Goal: Task Accomplishment & Management: Manage account settings

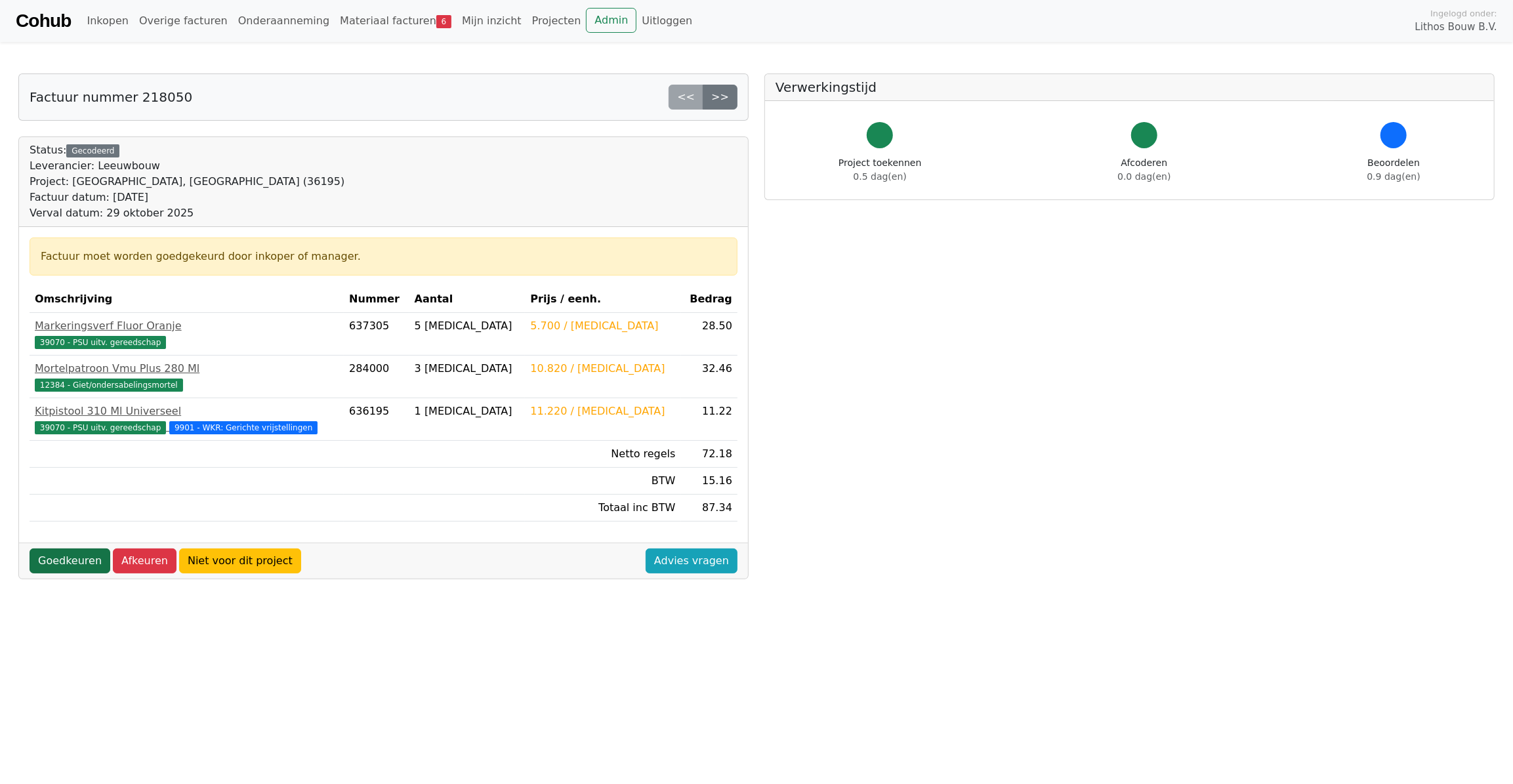
click at [74, 563] on link "Goedkeuren" at bounding box center [69, 561] width 81 height 25
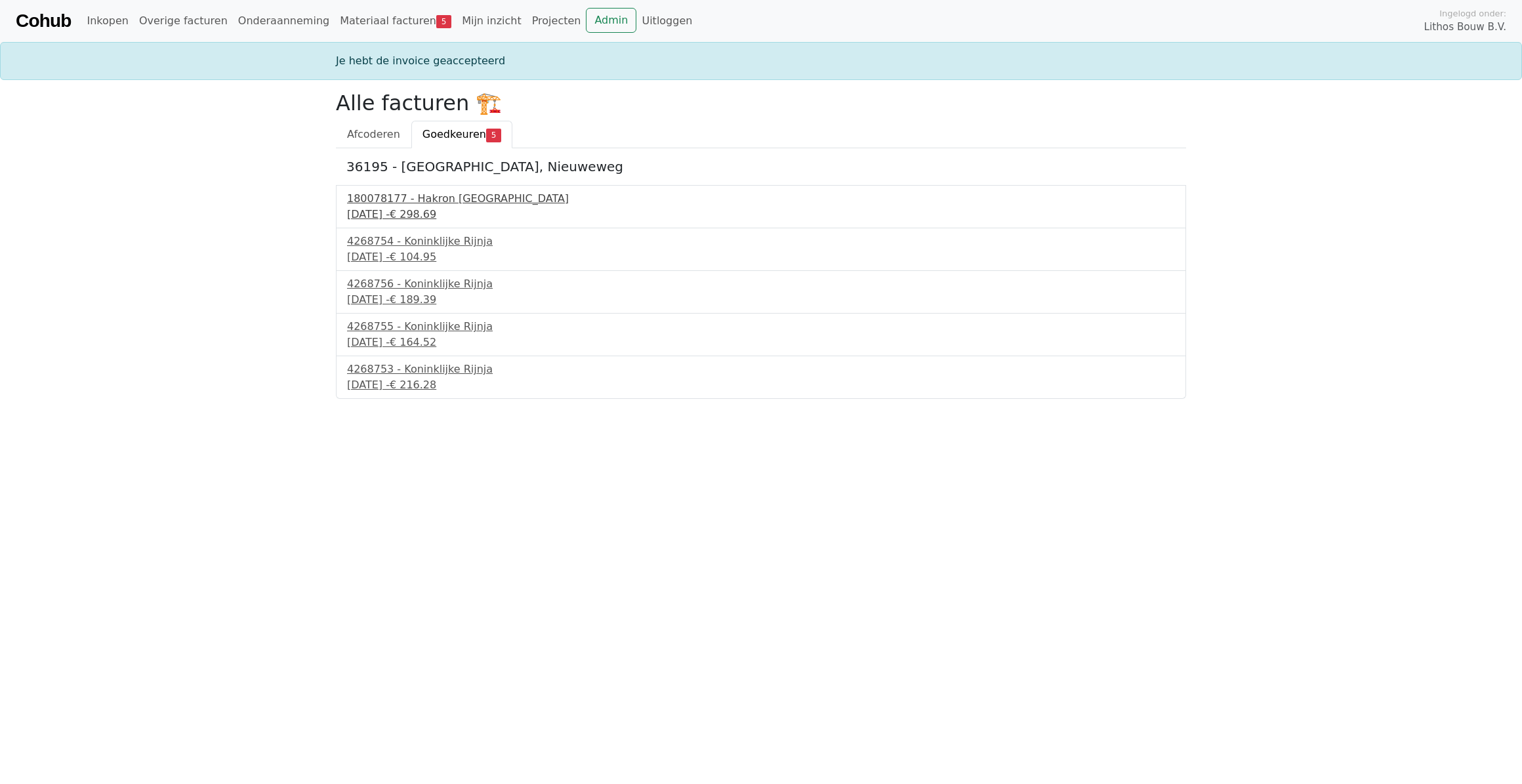
click at [397, 203] on div "180078177 - Hakron Nederland" at bounding box center [760, 198] width 828 height 15
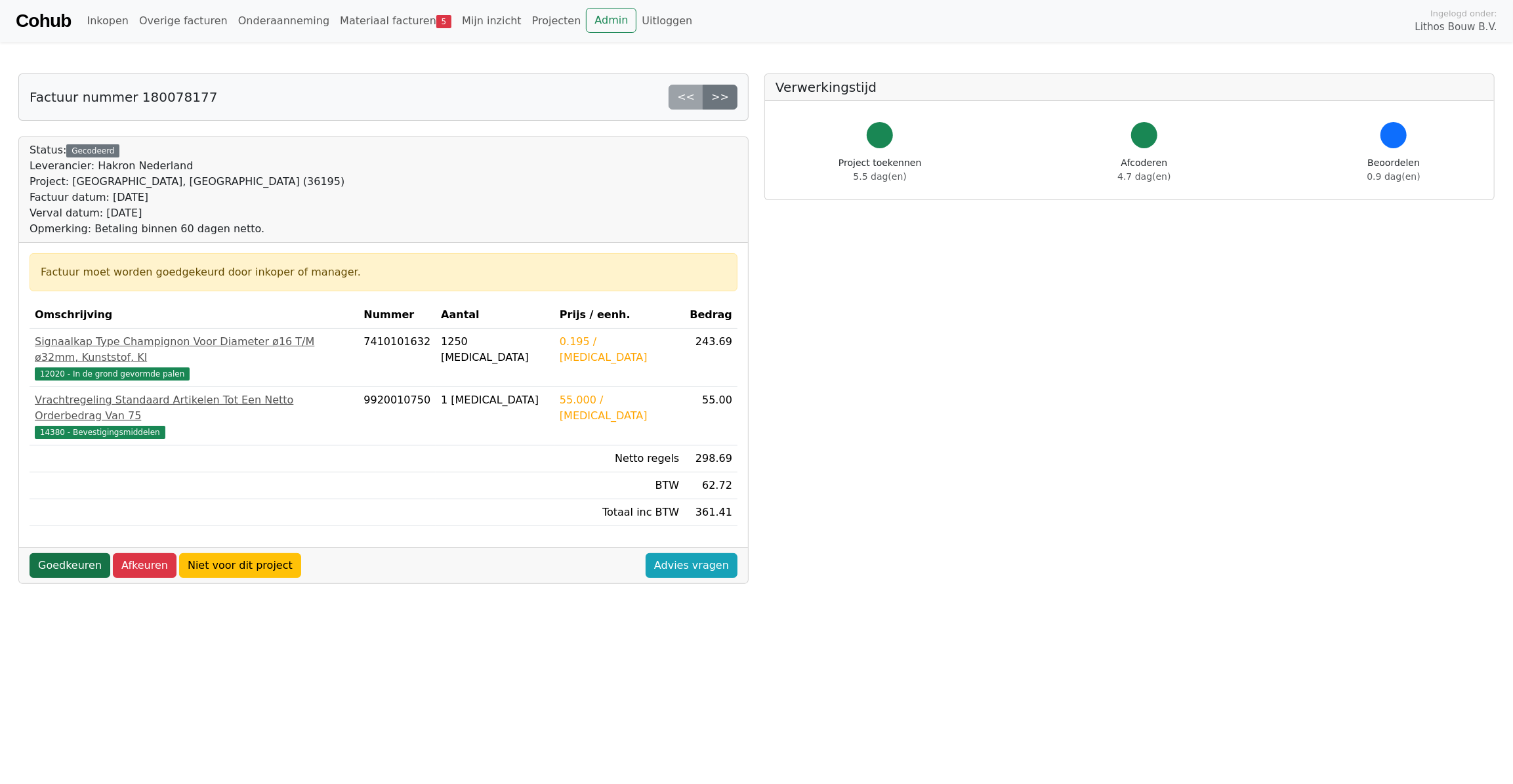
click at [77, 553] on link "Goedkeuren" at bounding box center [69, 565] width 81 height 25
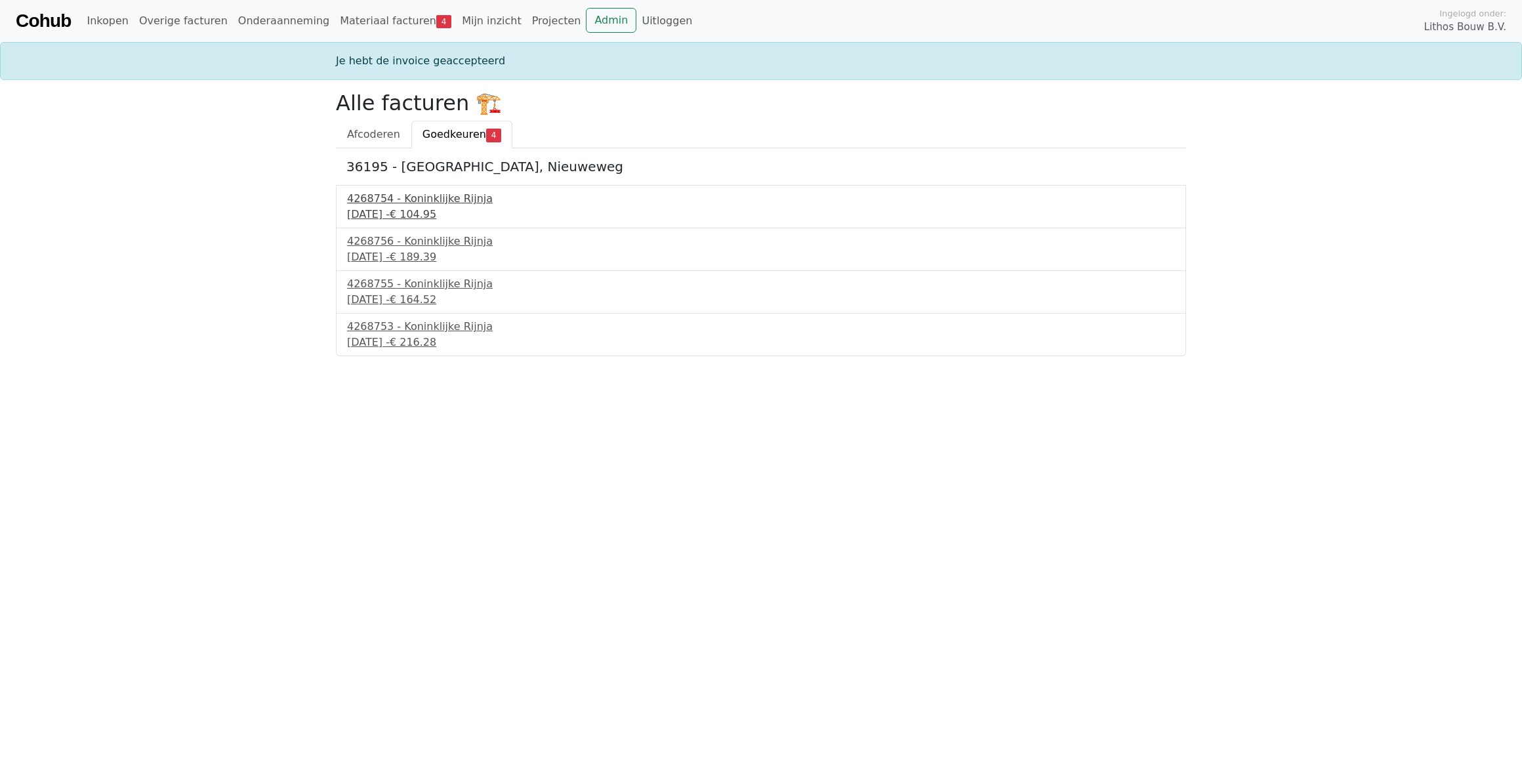
click at [394, 211] on div "28 september 2025 - € 104.95" at bounding box center [760, 214] width 828 height 15
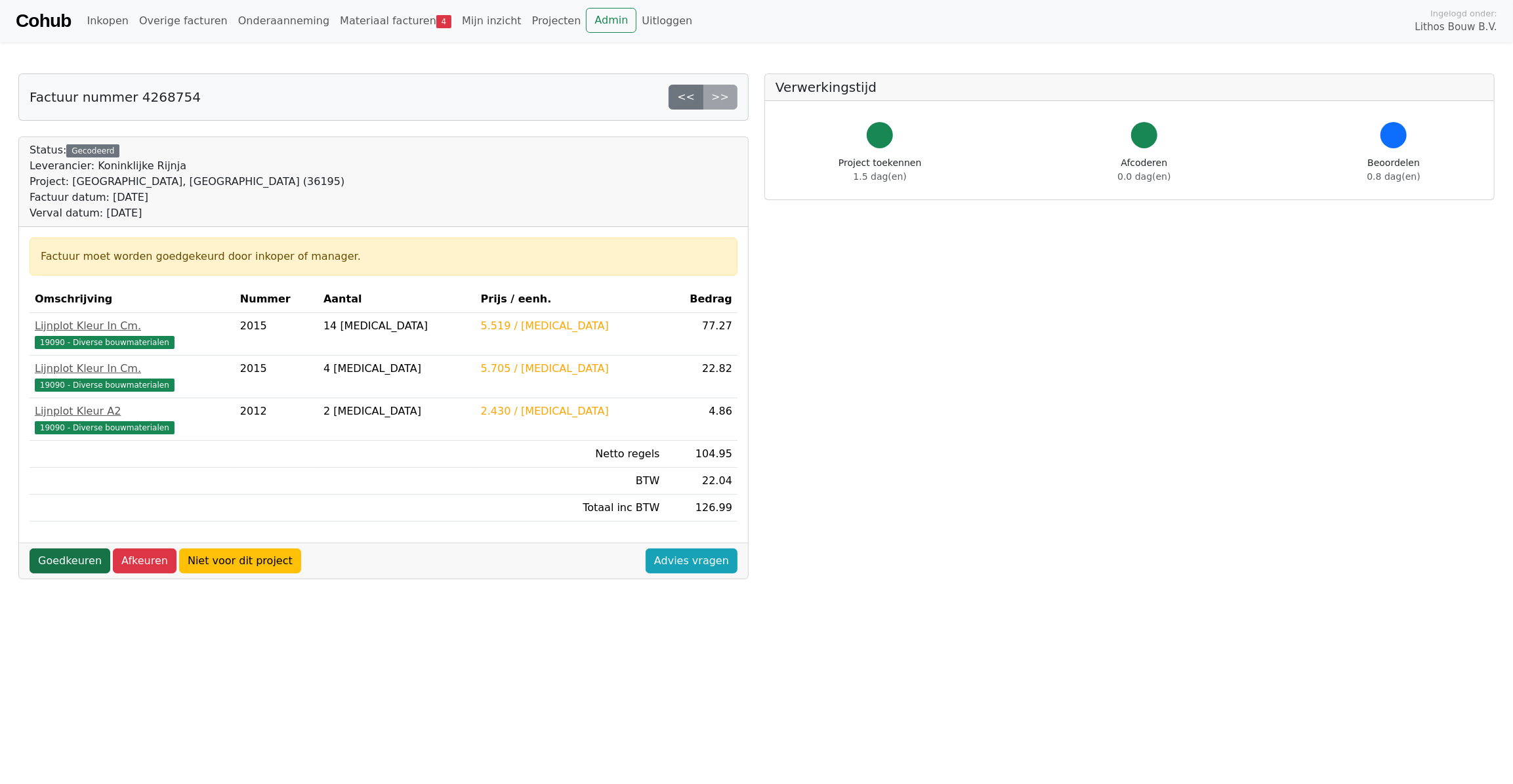
click at [53, 563] on link "Goedkeuren" at bounding box center [69, 561] width 81 height 25
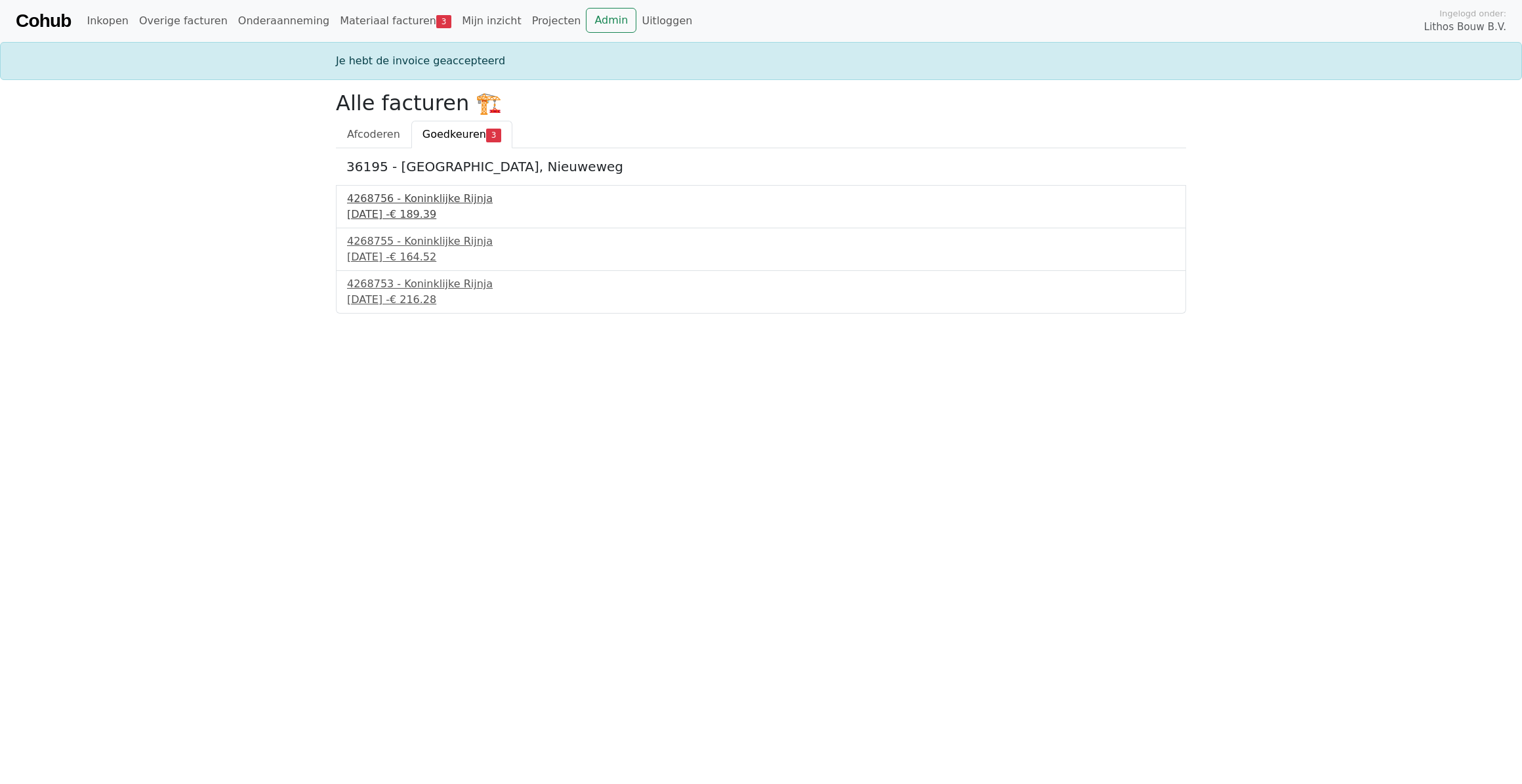
click at [399, 210] on div "28 september 2025 - € 189.39" at bounding box center [760, 214] width 828 height 15
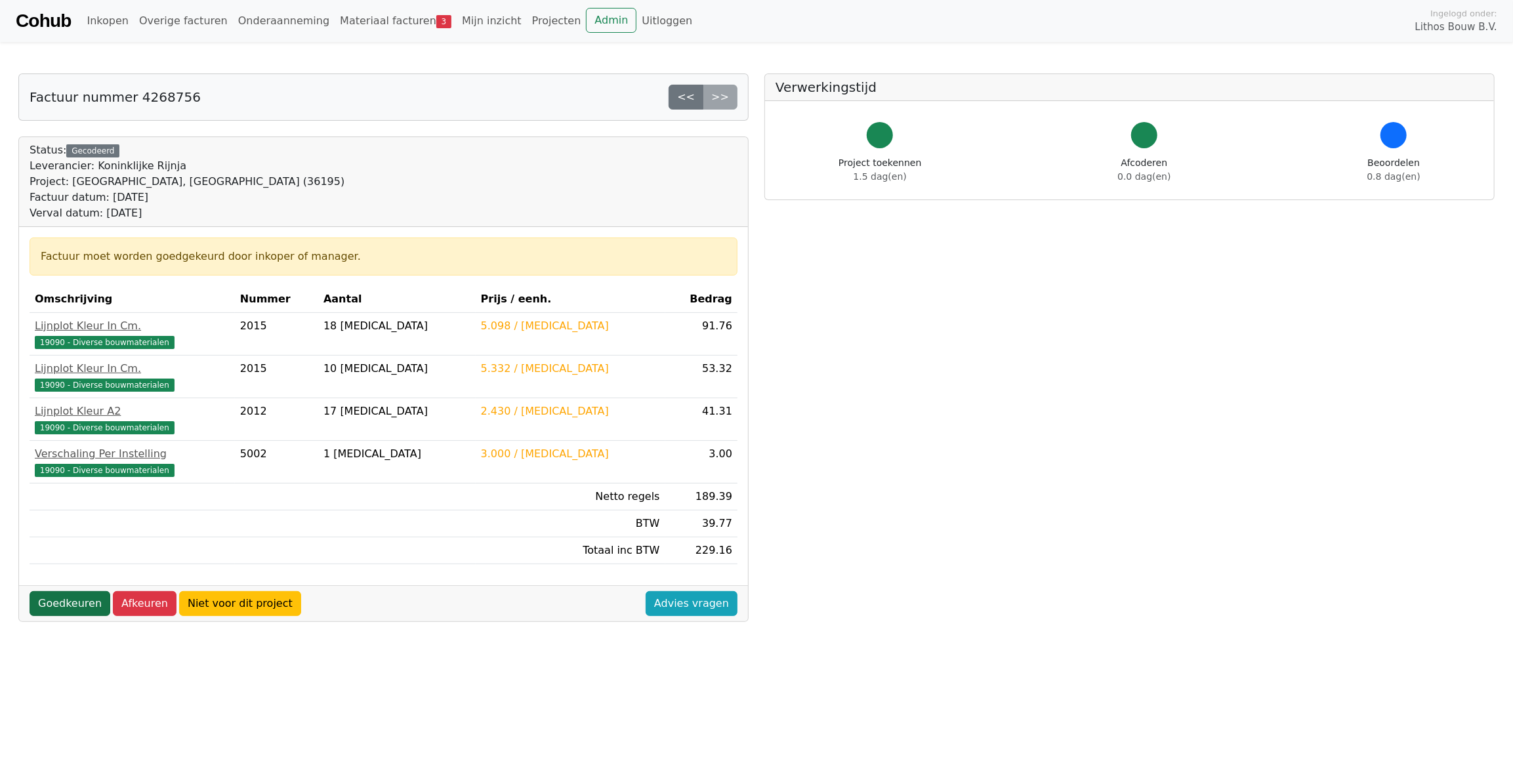
click at [73, 608] on link "Goedkeuren" at bounding box center [69, 603] width 81 height 25
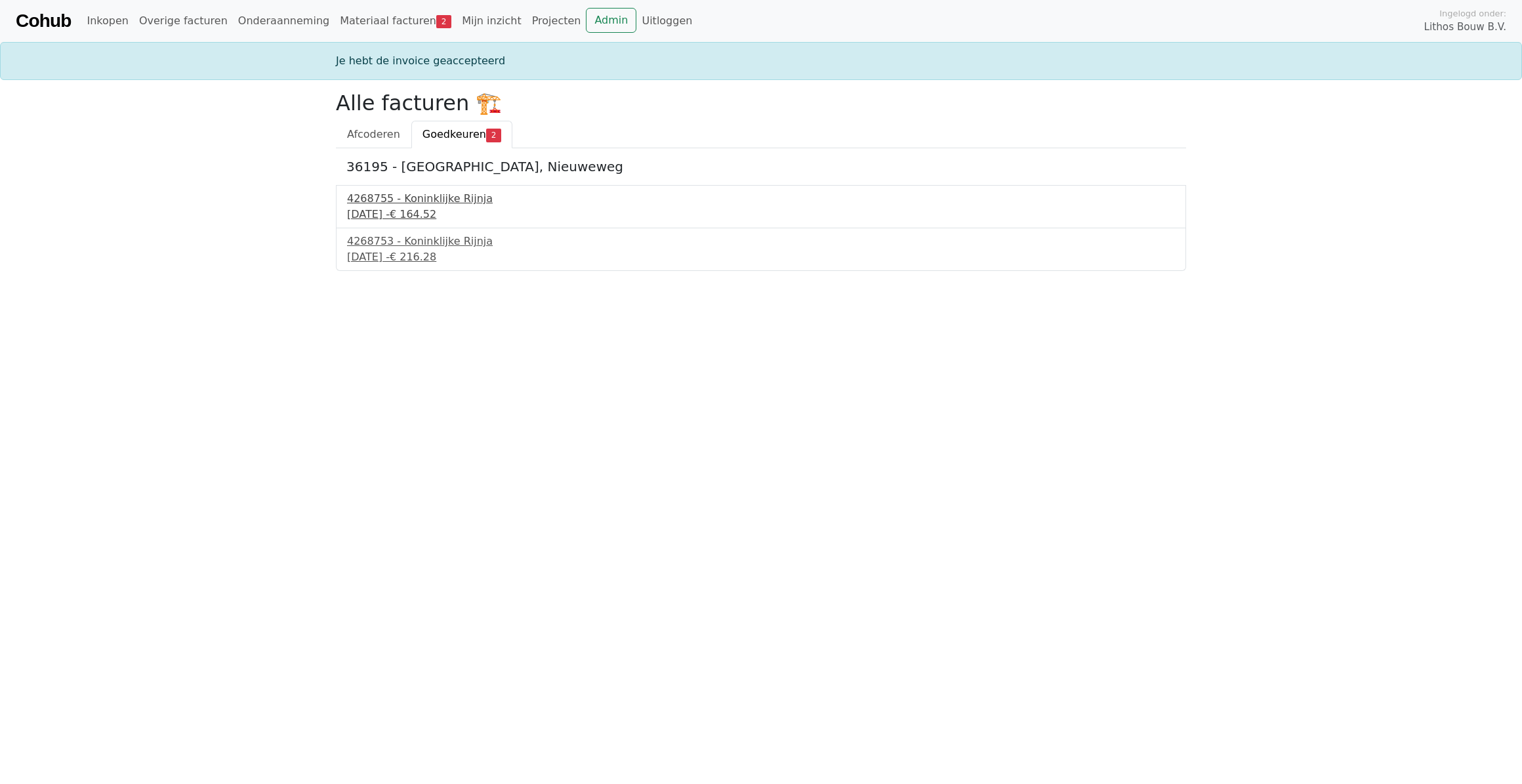
click at [446, 210] on div "28 september 2025 - € 164.52" at bounding box center [760, 214] width 828 height 15
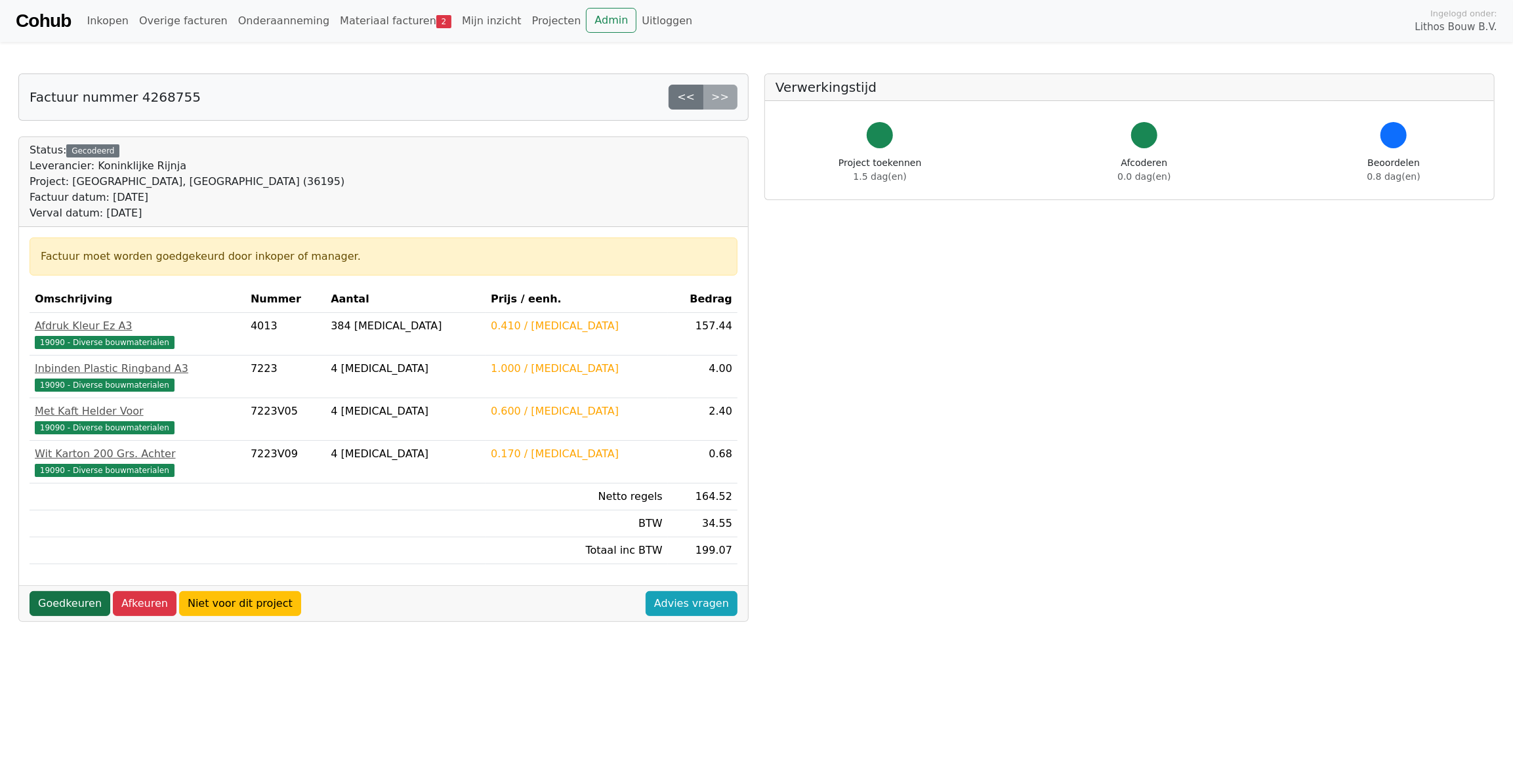
click at [74, 603] on link "Goedkeuren" at bounding box center [69, 603] width 81 height 25
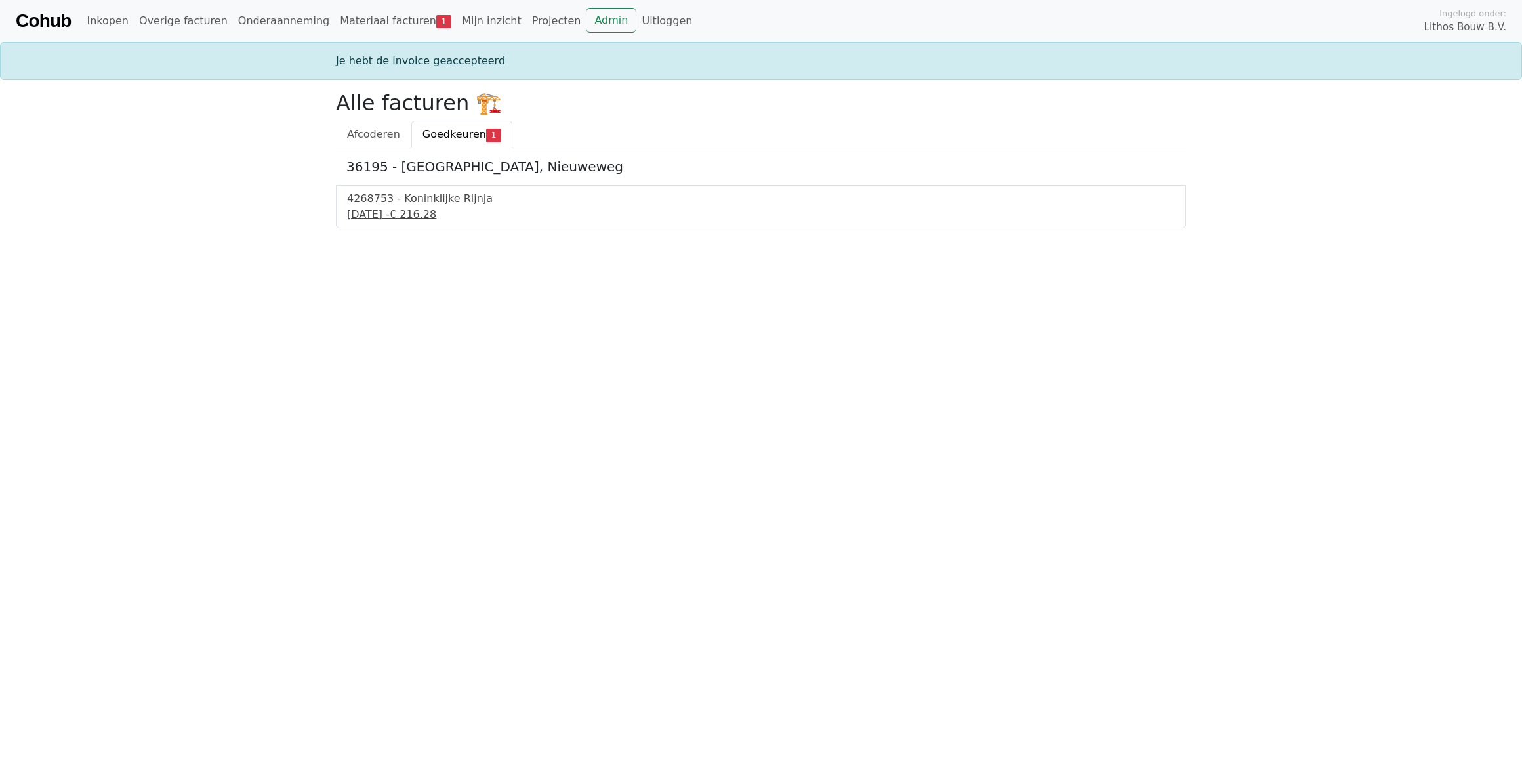
click at [396, 201] on div "4268753 - Koninklijke Rijnja" at bounding box center [760, 198] width 828 height 15
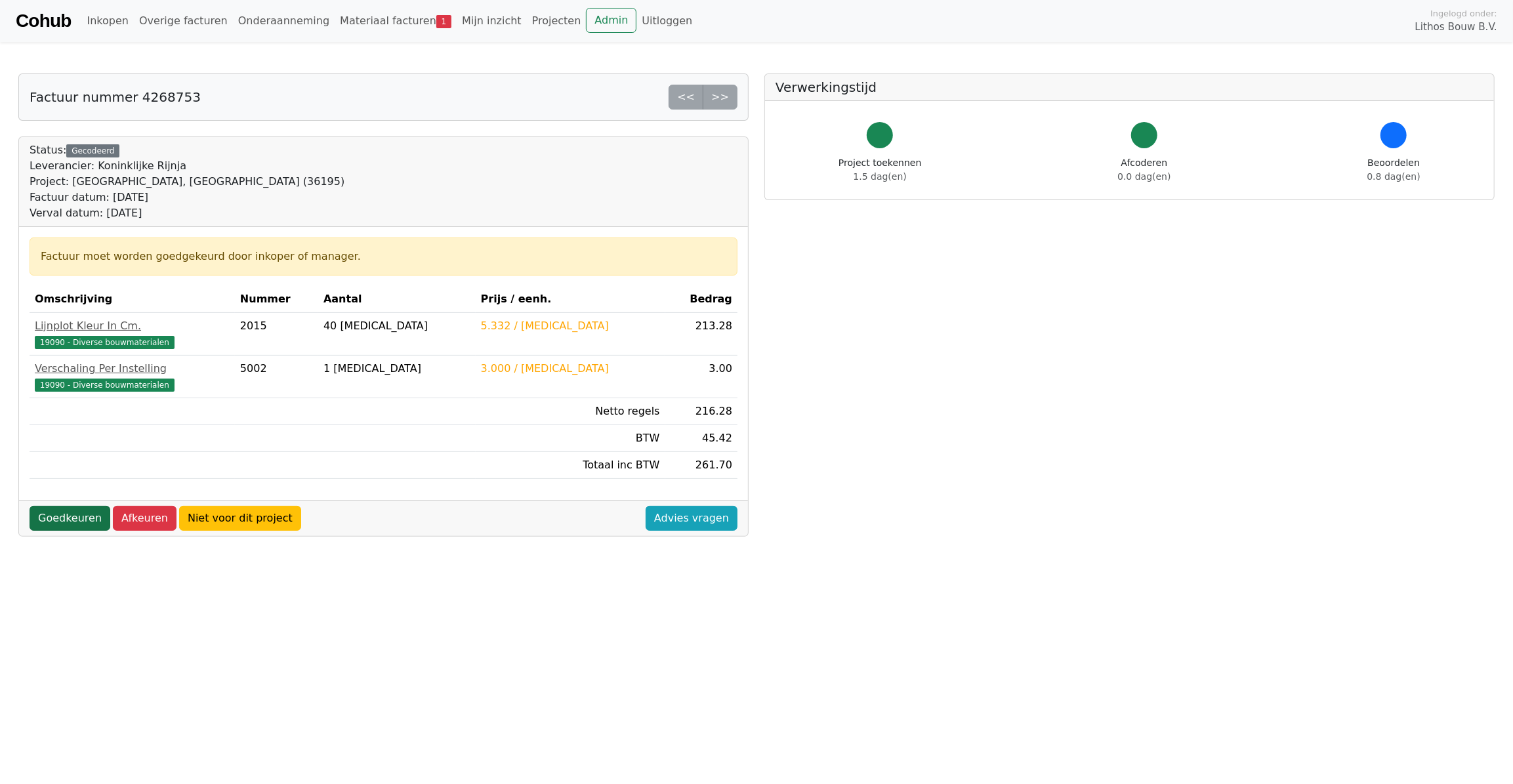
click at [80, 523] on link "Goedkeuren" at bounding box center [69, 518] width 81 height 25
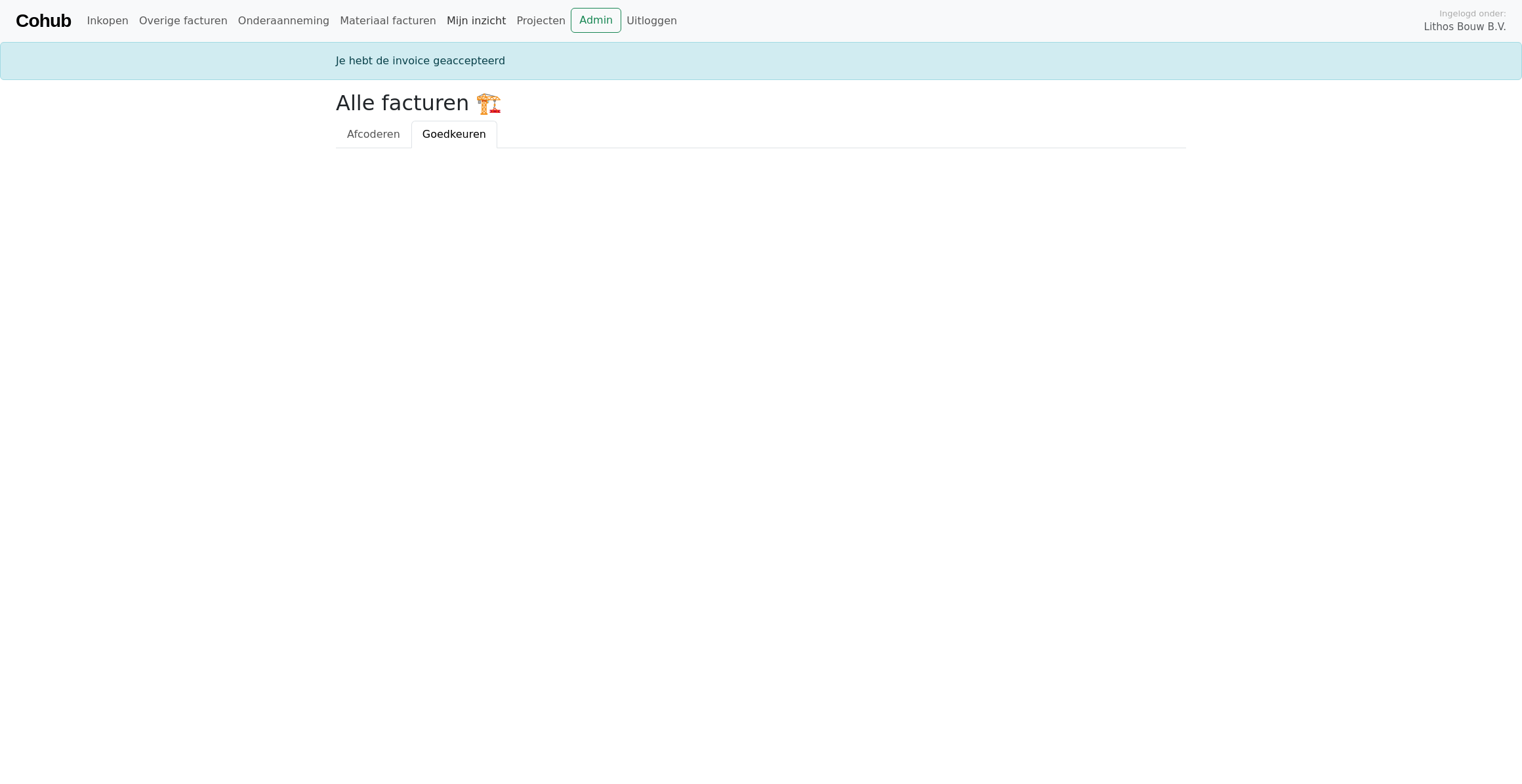
click at [446, 19] on link "Mijn inzicht" at bounding box center [477, 20] width 70 height 26
